Goal: Information Seeking & Learning: Learn about a topic

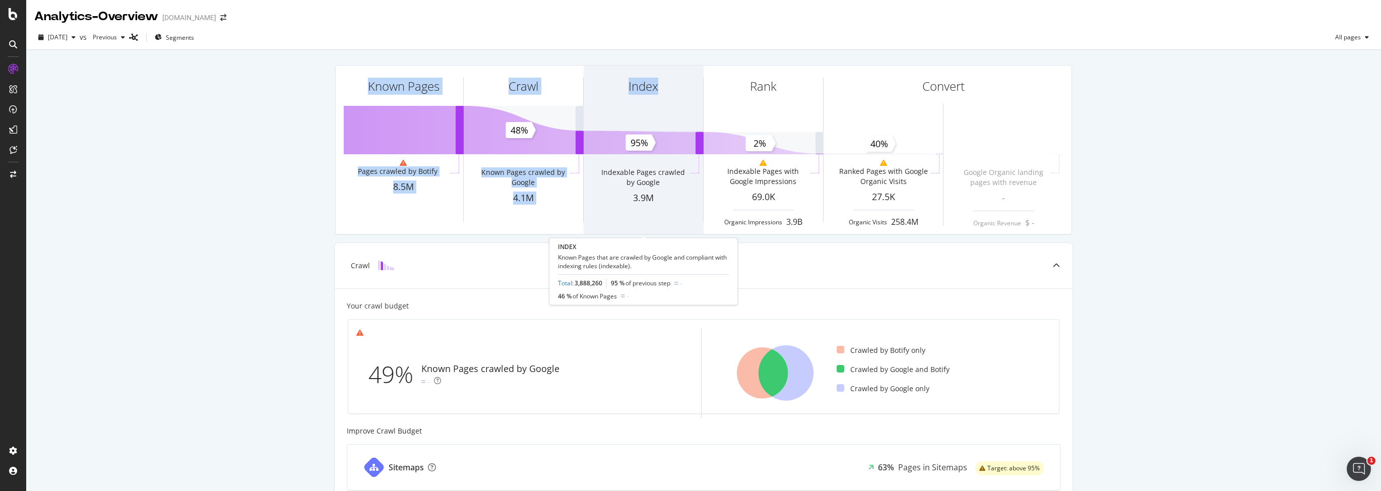
drag, startPoint x: 327, startPoint y: 66, endPoint x: 621, endPoint y: 98, distance: 295.5
click at [621, 98] on div "Known Pages Pages crawled by Botify 8.5M Crawl Known Pages crawled by Google 4.…" at bounding box center [703, 417] width 1354 height 734
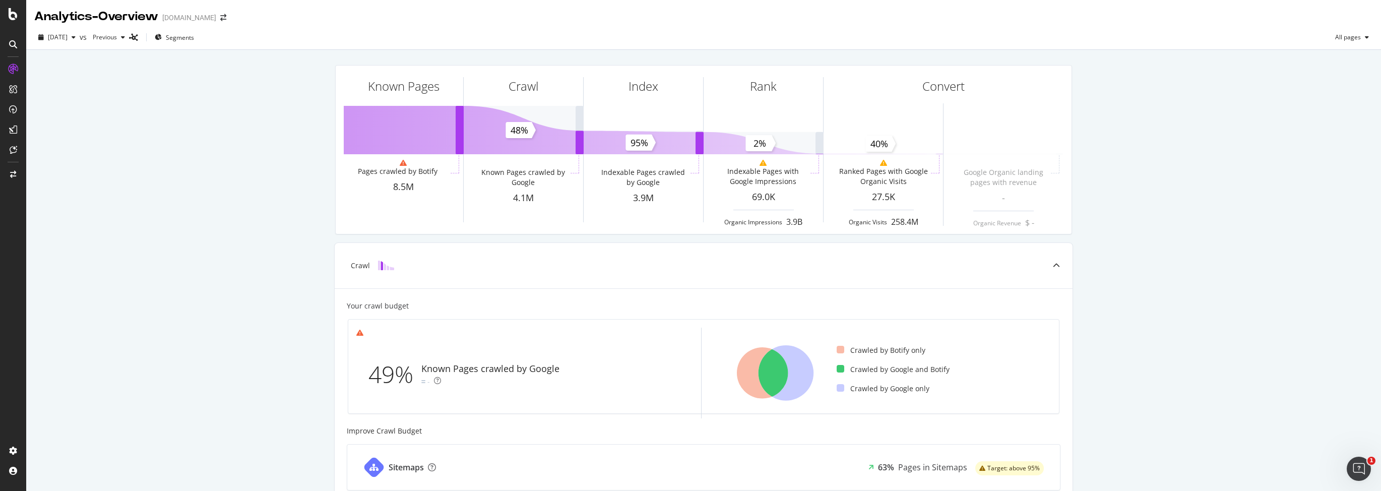
click at [354, 49] on div "[DATE] vs Previous Segments All pages" at bounding box center [703, 39] width 1354 height 20
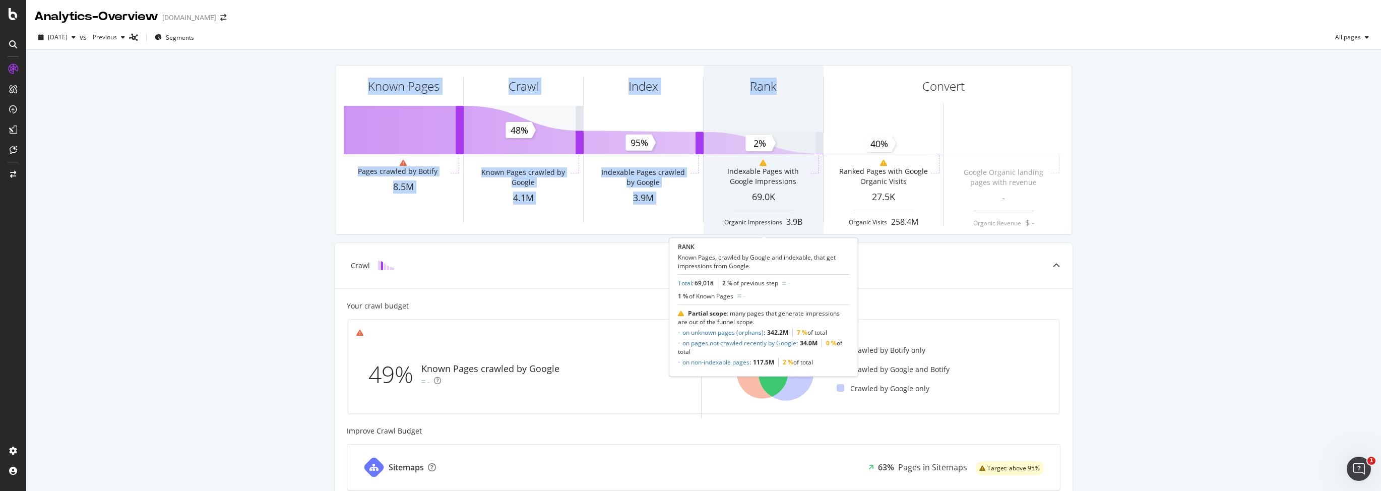
drag, startPoint x: 337, startPoint y: 67, endPoint x: 725, endPoint y: 96, distance: 388.6
click at [725, 96] on div "Known Pages Pages crawled by Botify 8.5M Crawl Known Pages crawled by Google 4.…" at bounding box center [704, 150] width 736 height 168
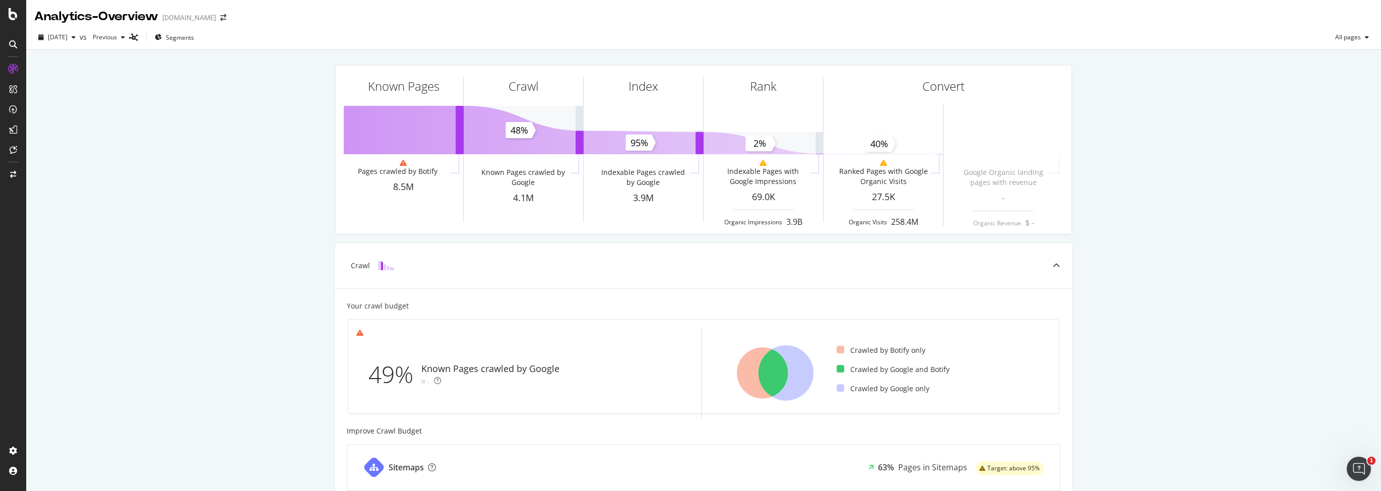
click at [1159, 144] on div "Known Pages Pages crawled by Botify 8.5M Crawl Known Pages crawled by Google 4.…" at bounding box center [703, 417] width 1354 height 734
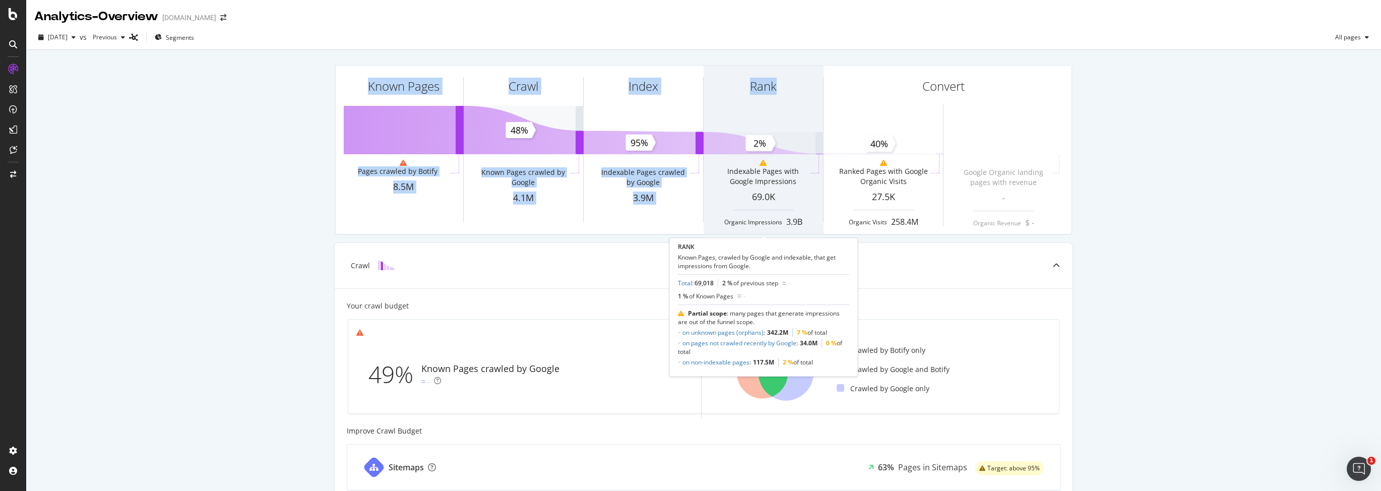
drag, startPoint x: 364, startPoint y: 85, endPoint x: 777, endPoint y: 92, distance: 412.7
click at [777, 92] on div "Known Pages Pages crawled by Botify 8.5M Crawl Known Pages crawled by Google 4.…" at bounding box center [704, 150] width 736 height 168
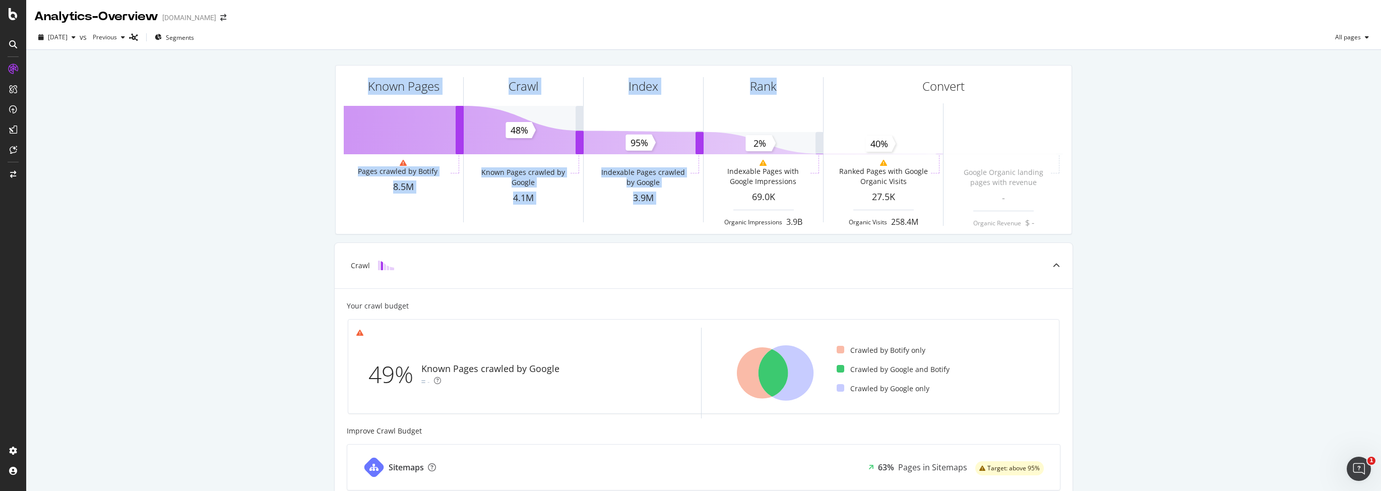
click at [774, 65] on div "Known Pages Pages crawled by Botify 8.5M Crawl Known Pages crawled by Google 4.…" at bounding box center [703, 149] width 737 height 169
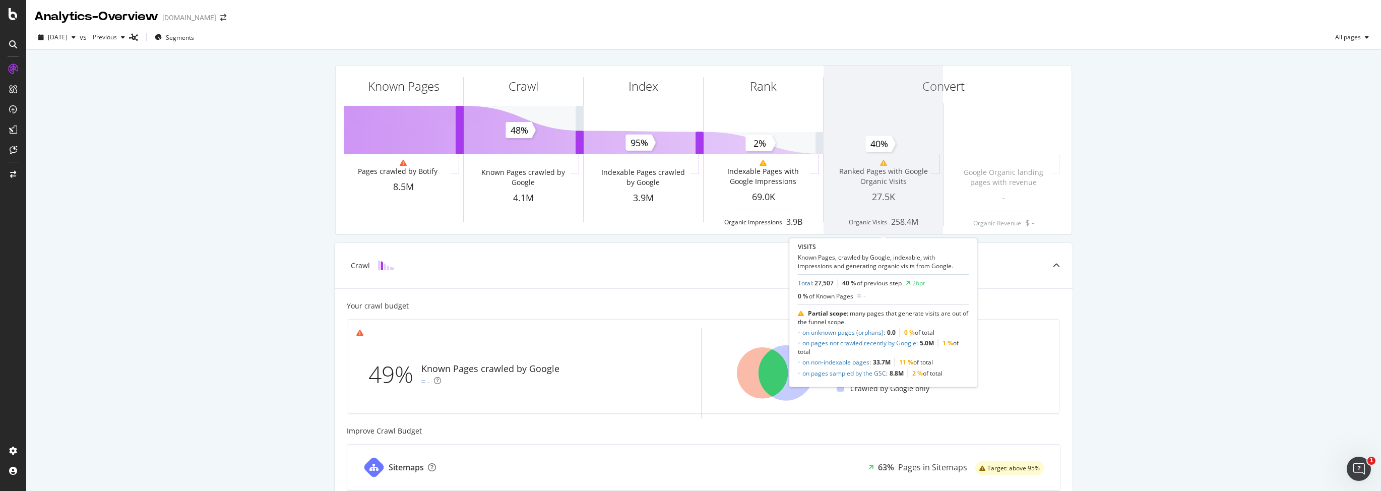
drag, startPoint x: 867, startPoint y: 58, endPoint x: 924, endPoint y: 80, distance: 60.9
click at [924, 80] on div "Known Pages Pages crawled by Botify 8.5M Crawl Known Pages crawled by Google 4.…" at bounding box center [703, 149] width 749 height 185
